Goal: Task Accomplishment & Management: Manage account settings

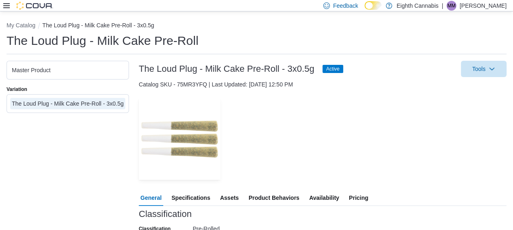
click at [365, 198] on span "Pricing" at bounding box center [358, 198] width 19 height 16
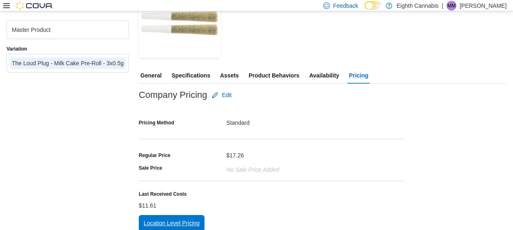
click at [193, 220] on span "Location Level Pricing" at bounding box center [172, 223] width 56 height 16
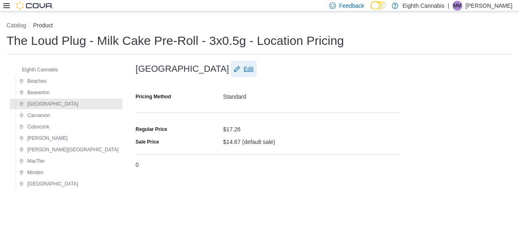
click at [244, 68] on span "Edit" at bounding box center [249, 69] width 10 height 8
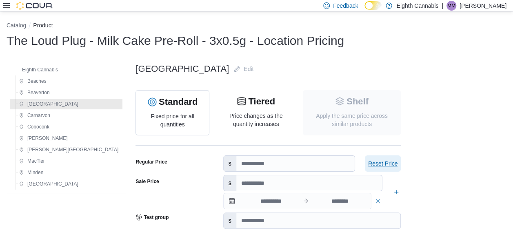
click at [368, 160] on span "Reset Price" at bounding box center [382, 164] width 29 height 8
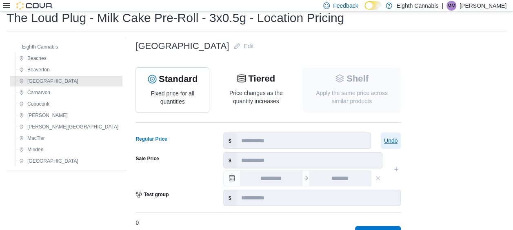
scroll to position [41, 0]
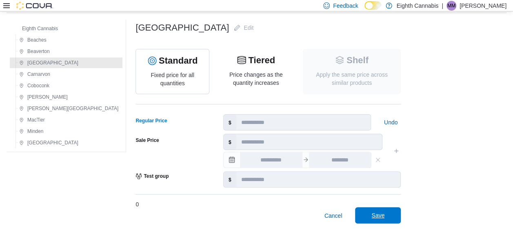
click at [360, 216] on span "Save" at bounding box center [378, 215] width 36 height 16
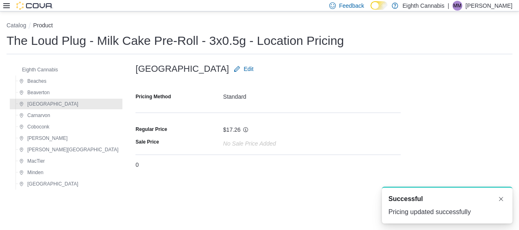
scroll to position [0, 0]
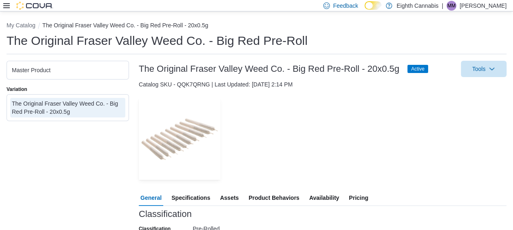
click at [363, 200] on span "Pricing" at bounding box center [358, 198] width 19 height 16
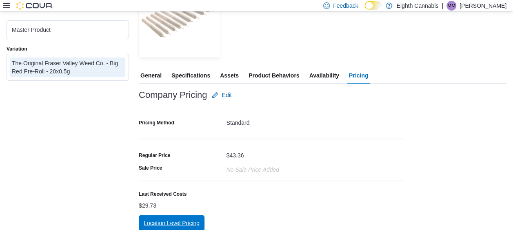
click at [175, 219] on span "Location Level Pricing" at bounding box center [172, 223] width 56 height 16
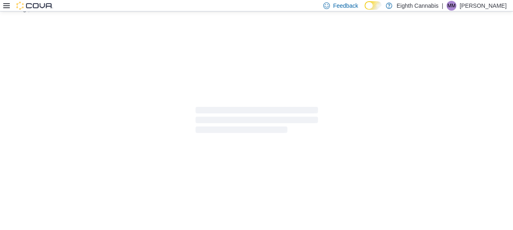
scroll to position [16, 0]
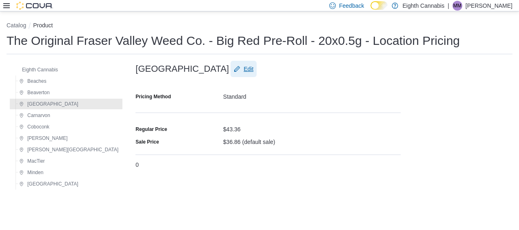
click at [234, 64] on span "Edit" at bounding box center [244, 69] width 20 height 16
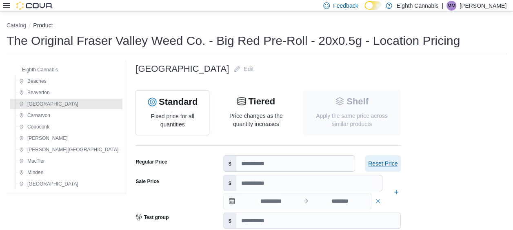
click at [368, 165] on span "Reset Price" at bounding box center [382, 164] width 29 height 8
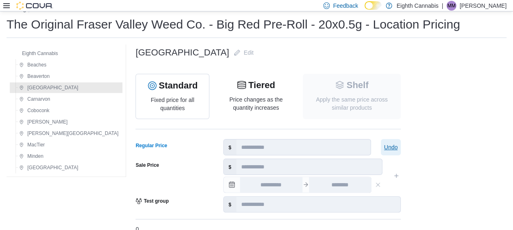
scroll to position [41, 0]
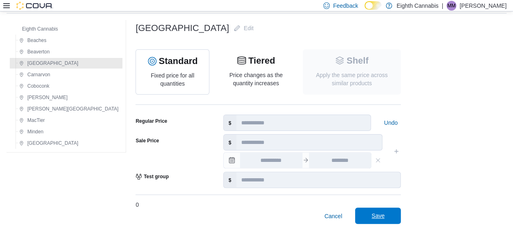
click at [360, 209] on span "Save" at bounding box center [378, 216] width 36 height 16
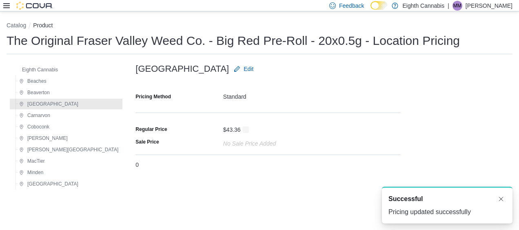
scroll to position [0, 0]
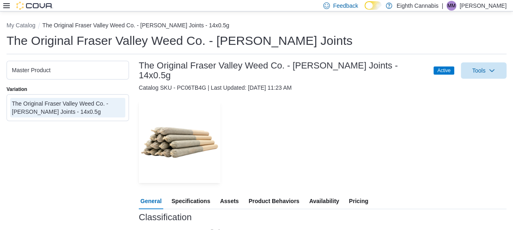
click at [358, 196] on span "Pricing" at bounding box center [358, 201] width 19 height 16
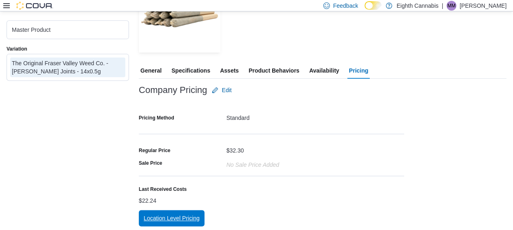
click at [185, 214] on span "Location Level Pricing" at bounding box center [172, 218] width 56 height 8
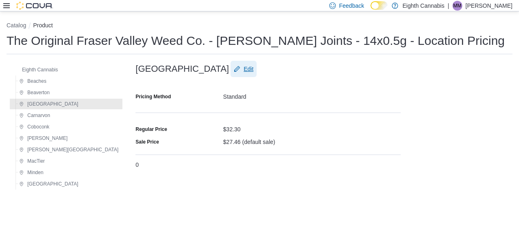
click at [244, 68] on span "Edit" at bounding box center [249, 69] width 10 height 8
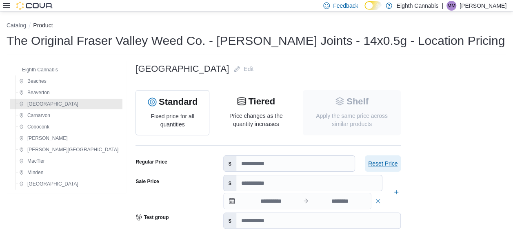
click at [368, 162] on span "Reset Price" at bounding box center [382, 164] width 29 height 8
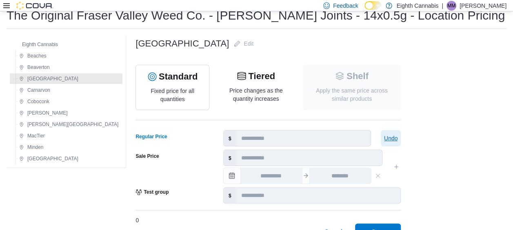
scroll to position [41, 0]
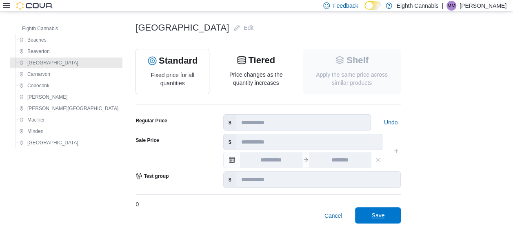
click at [360, 223] on span "Save" at bounding box center [378, 215] width 36 height 16
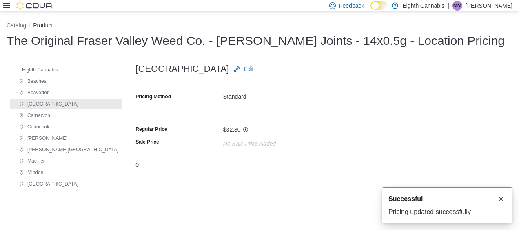
scroll to position [0, 0]
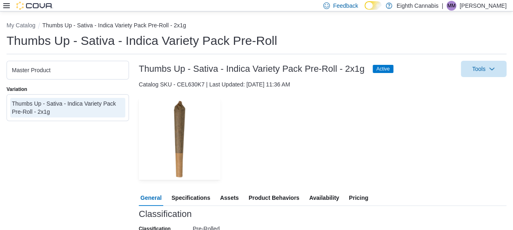
click at [361, 196] on span "Pricing" at bounding box center [358, 198] width 19 height 16
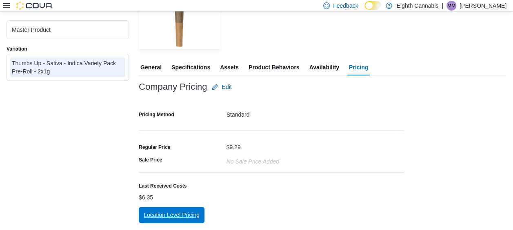
click at [205, 212] on div "Location Level Pricing" at bounding box center [323, 215] width 368 height 16
click at [201, 212] on button "Location Level Pricing" at bounding box center [172, 215] width 66 height 16
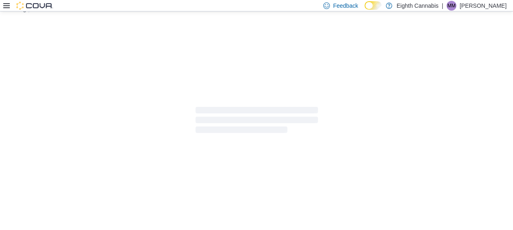
scroll to position [16, 0]
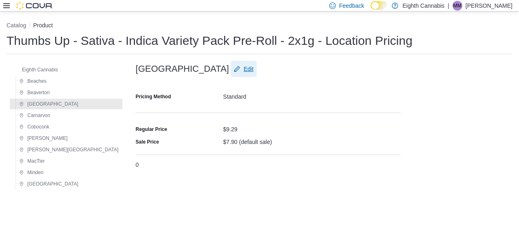
click at [234, 73] on span "Edit" at bounding box center [244, 69] width 20 height 16
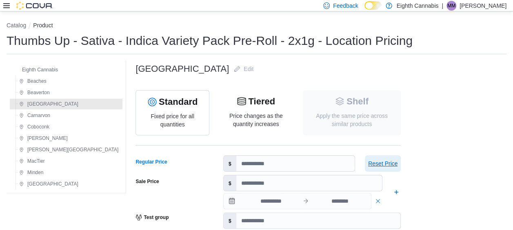
click at [368, 161] on span "Reset Price" at bounding box center [382, 164] width 29 height 8
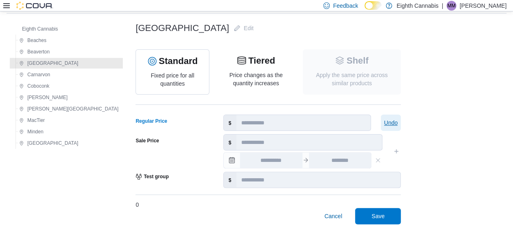
scroll to position [41, 0]
click at [372, 215] on span "Save" at bounding box center [378, 216] width 13 height 8
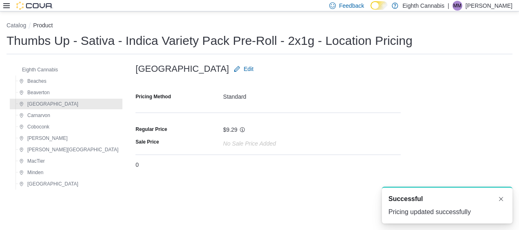
scroll to position [0, 0]
